Goal: Find specific page/section: Find specific page/section

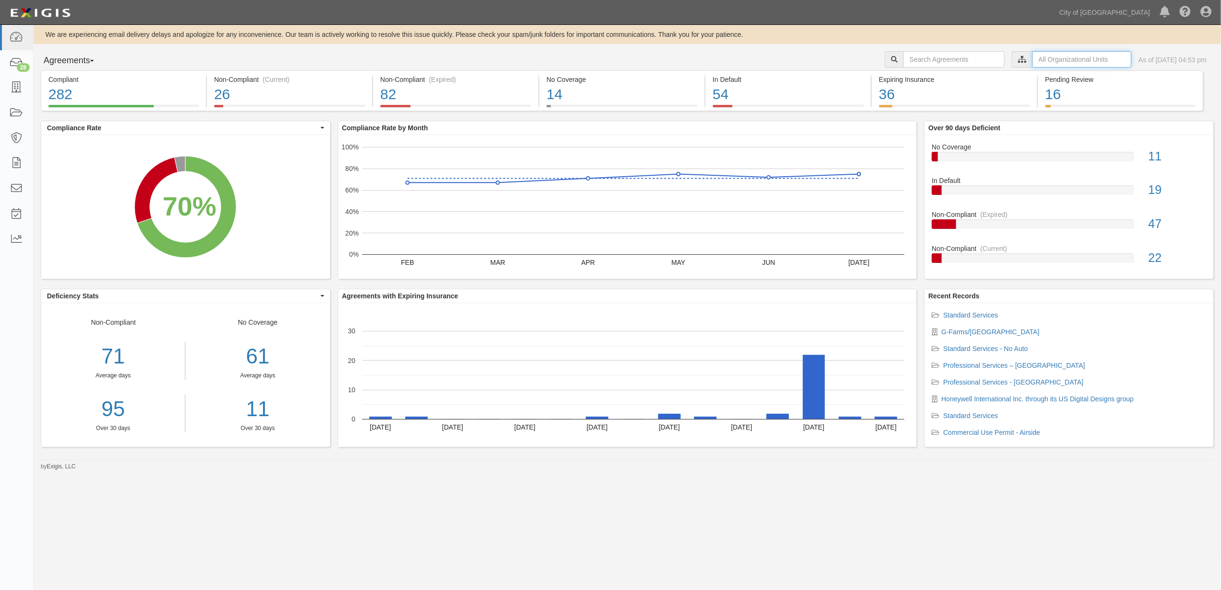
click at [1044, 57] on input "text" at bounding box center [1082, 59] width 99 height 16
click at [923, 78] on icon at bounding box center [922, 77] width 7 height 4
click at [919, 96] on input "Contracts & Services" at bounding box center [918, 95] width 6 height 6
checkbox input "true"
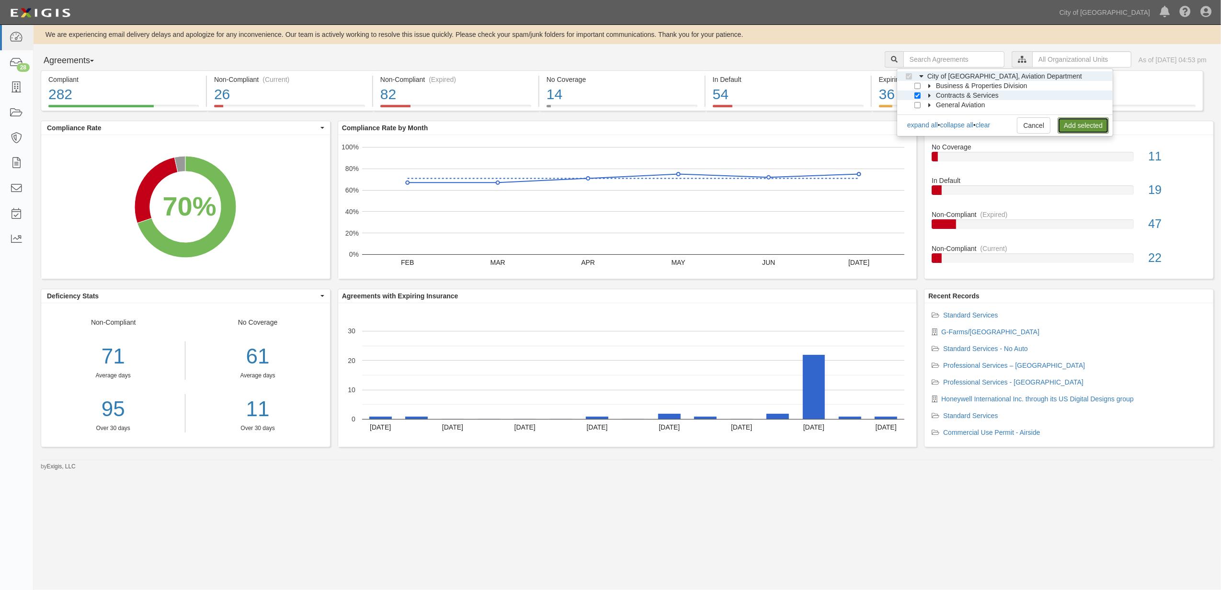
click at [1097, 131] on link "Add selected" at bounding box center [1083, 125] width 51 height 16
